Goal: Information Seeking & Learning: Learn about a topic

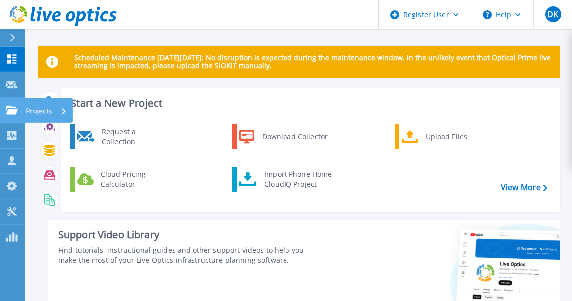
click at [36, 104] on p "Projects" at bounding box center [39, 111] width 26 height 26
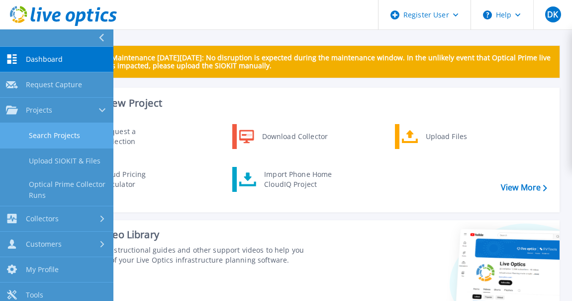
click at [66, 128] on link "Search Projects" at bounding box center [57, 135] width 114 height 25
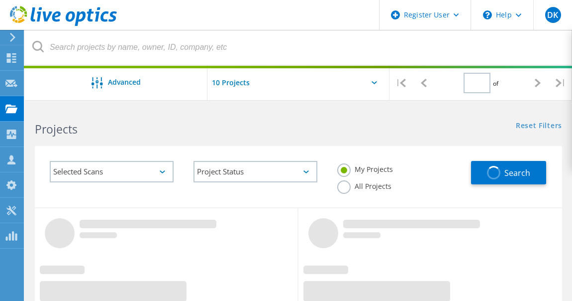
type input "1"
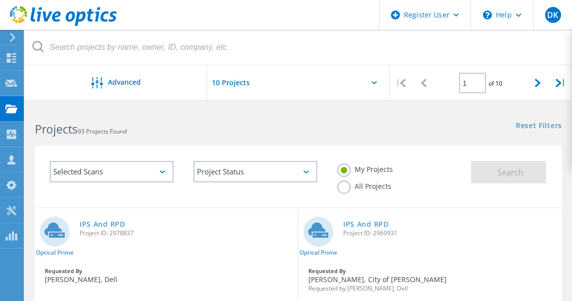
click at [344, 186] on label "All Projects" at bounding box center [365, 184] width 54 height 9
click at [0, 0] on input "All Projects" at bounding box center [0, 0] width 0 height 0
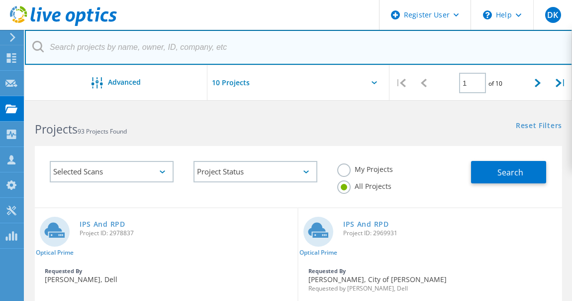
click at [221, 54] on input "text" at bounding box center [299, 47] width 548 height 35
type input "Vanir"
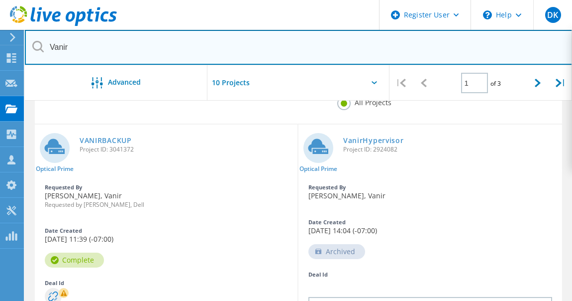
scroll to position [84, 0]
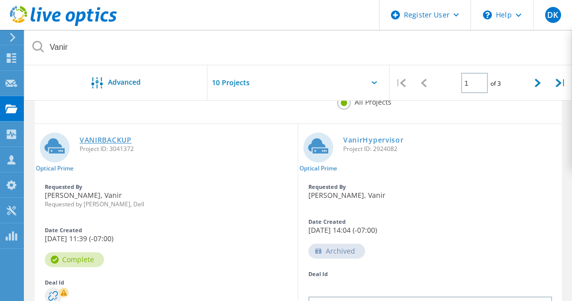
click at [101, 142] on link "VANIRBACKUP" at bounding box center [106, 139] width 52 height 7
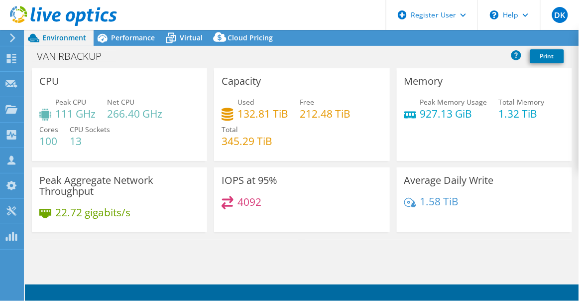
select select "USD"
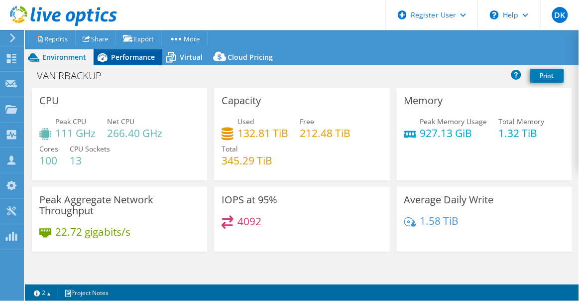
click at [147, 57] on span "Performance" at bounding box center [133, 56] width 44 height 9
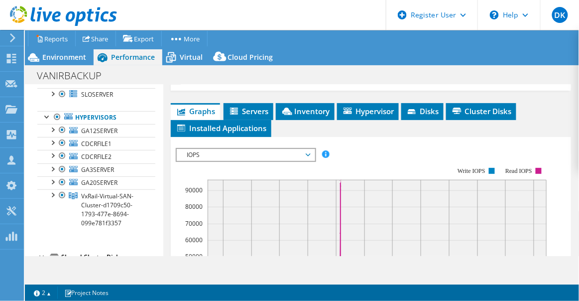
scroll to position [250, 0]
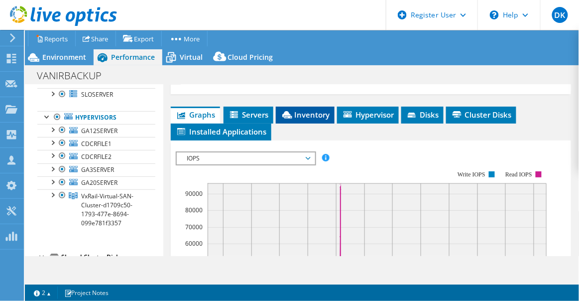
click at [296, 107] on li "Inventory" at bounding box center [305, 115] width 59 height 17
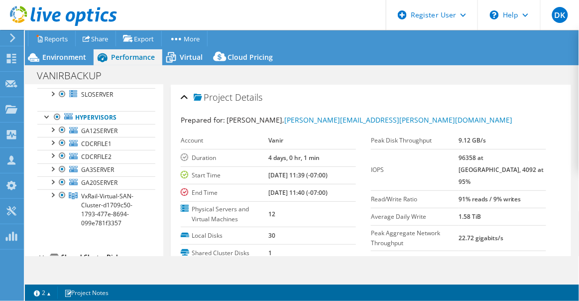
scroll to position [0, 0]
click at [197, 60] on span "Virtual" at bounding box center [191, 56] width 23 height 9
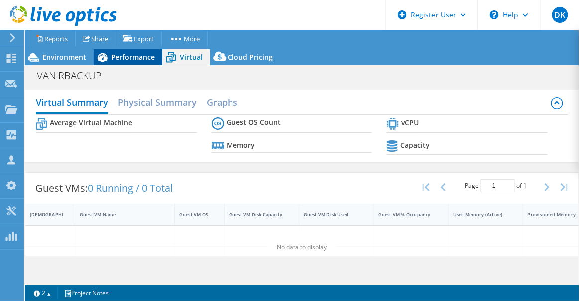
click at [139, 53] on span "Performance" at bounding box center [133, 56] width 44 height 9
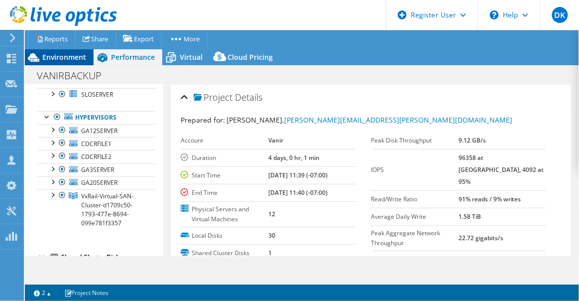
click at [47, 60] on span "Environment" at bounding box center [64, 56] width 44 height 9
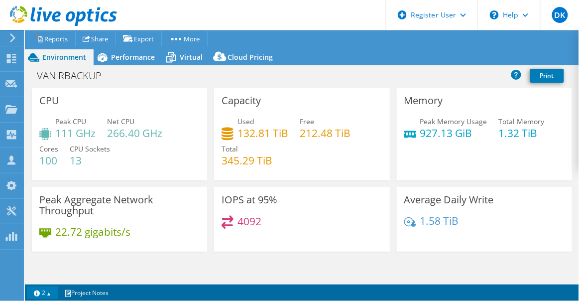
click at [46, 295] on link "2" at bounding box center [42, 292] width 31 height 12
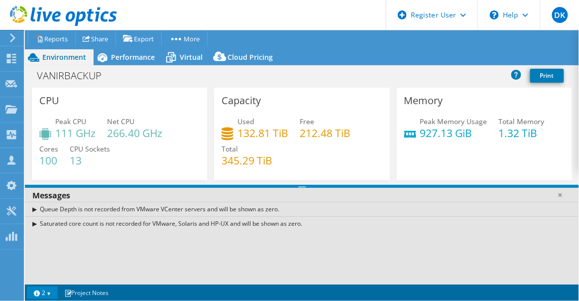
click at [46, 295] on link "2" at bounding box center [42, 292] width 31 height 12
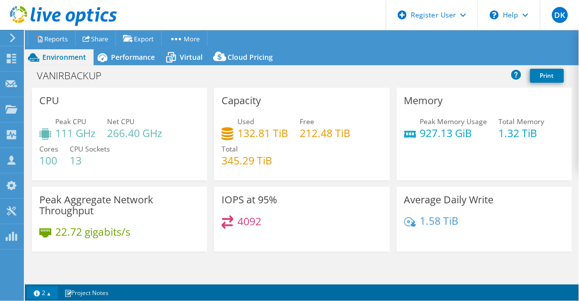
click at [46, 295] on link "2" at bounding box center [42, 292] width 31 height 12
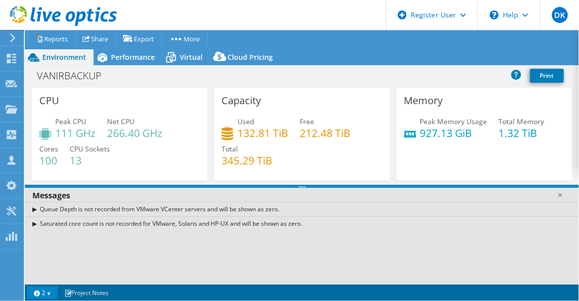
click at [46, 295] on link "2" at bounding box center [42, 292] width 31 height 12
